Goal: Task Accomplishment & Management: Use online tool/utility

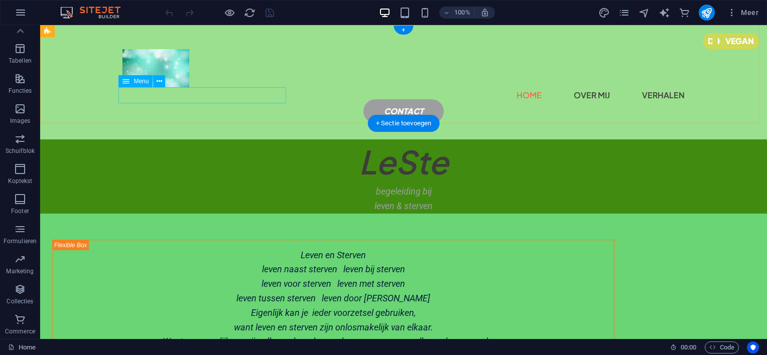
click at [193, 96] on nav "Home over mij verhalen" at bounding box center [403, 95] width 562 height 16
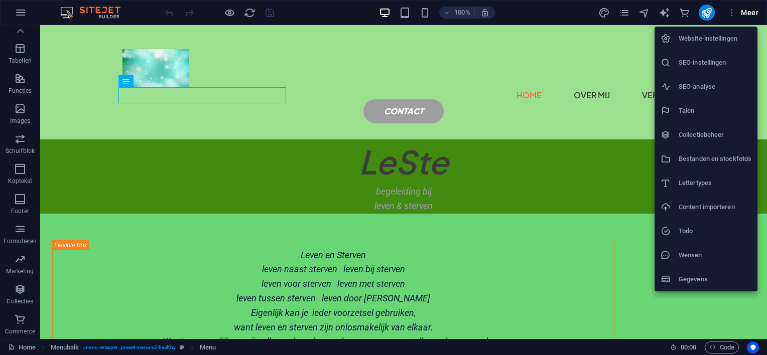
click at [22, 13] on div at bounding box center [383, 177] width 767 height 355
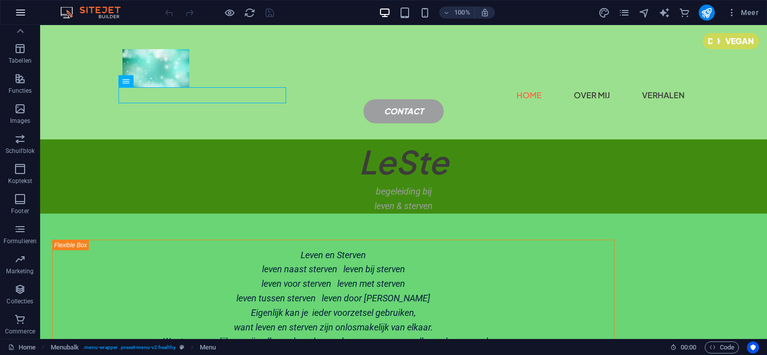
click at [22, 12] on icon "button" at bounding box center [21, 13] width 12 height 12
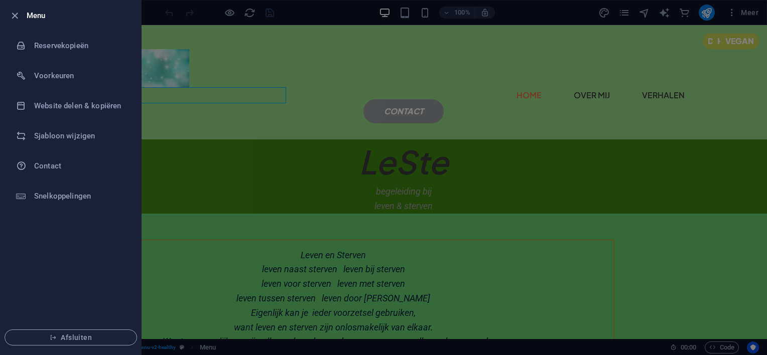
click at [328, 86] on div at bounding box center [383, 177] width 767 height 355
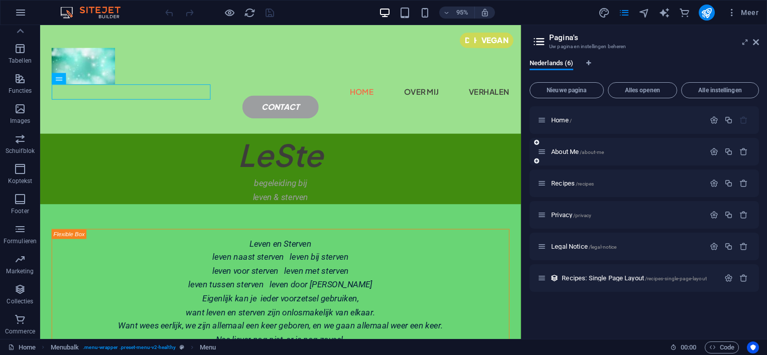
click at [634, 138] on div "About Me /about-me" at bounding box center [643, 152] width 229 height 28
click at [632, 90] on span "Alles openen" at bounding box center [642, 90] width 60 height 6
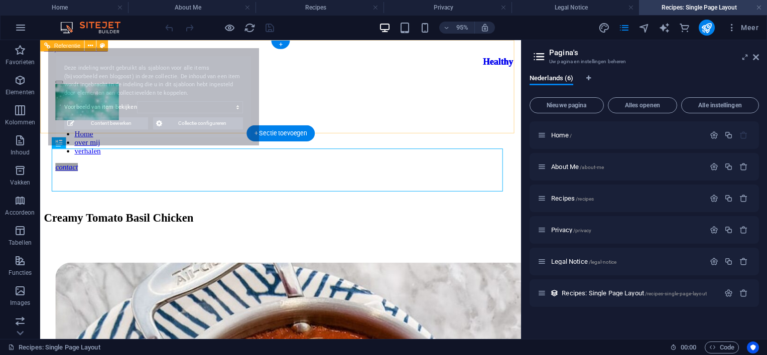
select select "68b8450ba7d6556e820e1251"
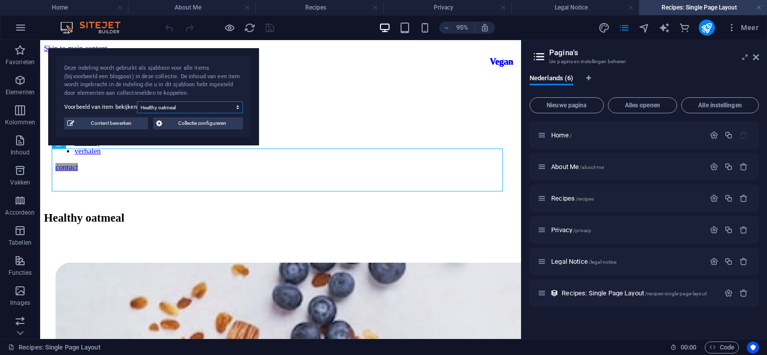
click at [239, 108] on select "Creamy Tomato Basil Chicken Healthy oatmeal Quick & healthy breakfast two Healt…" at bounding box center [190, 107] width 106 height 12
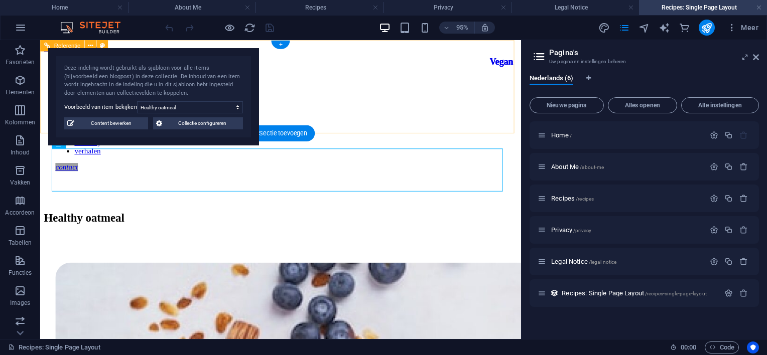
click at [384, 88] on figure at bounding box center [293, 106] width 474 height 40
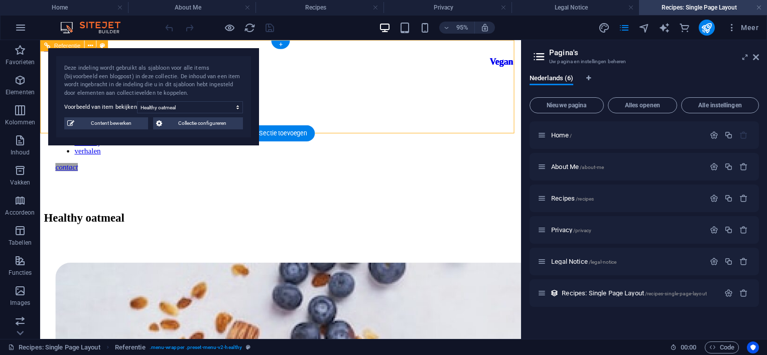
click at [383, 86] on figure at bounding box center [293, 106] width 474 height 40
click at [433, 195] on div "Healthy oatmeal" at bounding box center [293, 235] width 498 height 80
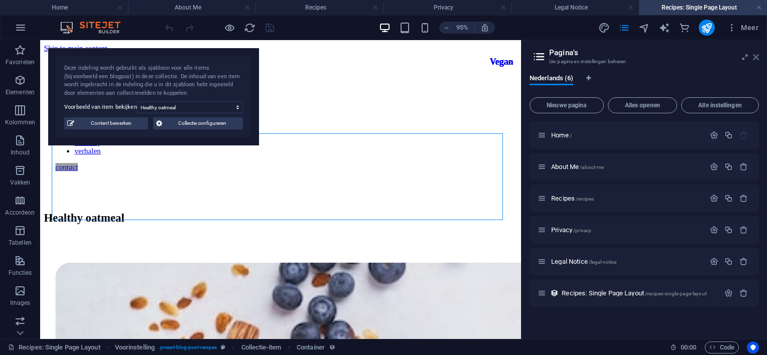
click at [756, 57] on icon at bounding box center [756, 57] width 6 height 8
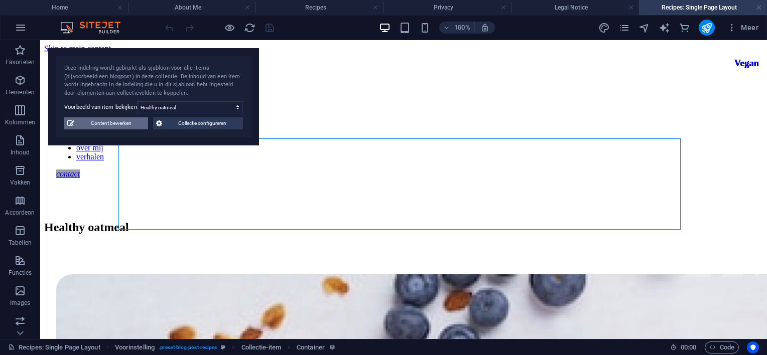
click at [89, 124] on span "Content bewerken" at bounding box center [111, 123] width 68 height 12
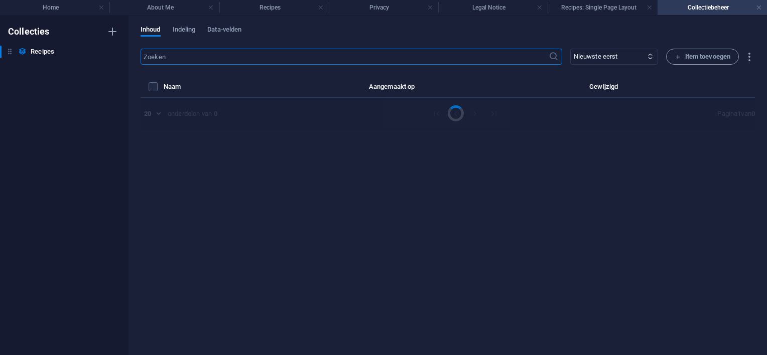
select select "Vegans"
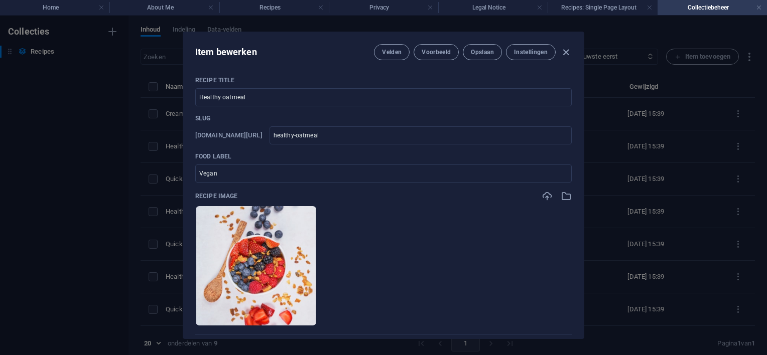
click at [571, 47] on div "Item bewerken Velden Voorbeeld Opslaan Instellingen" at bounding box center [383, 50] width 400 height 36
click at [564, 52] on icon "button" at bounding box center [566, 53] width 12 height 12
